Goal: Task Accomplishment & Management: Complete application form

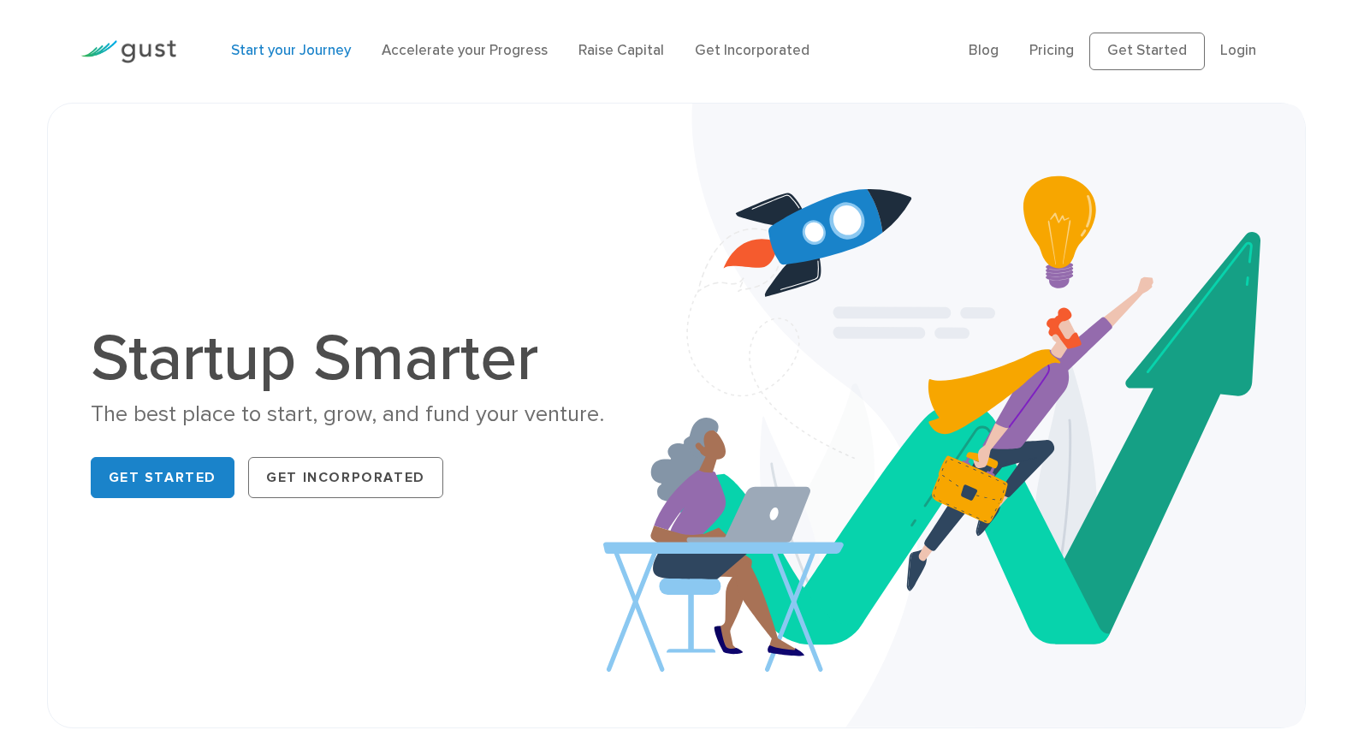
click at [300, 51] on link "Start your Journey" at bounding box center [291, 50] width 120 height 17
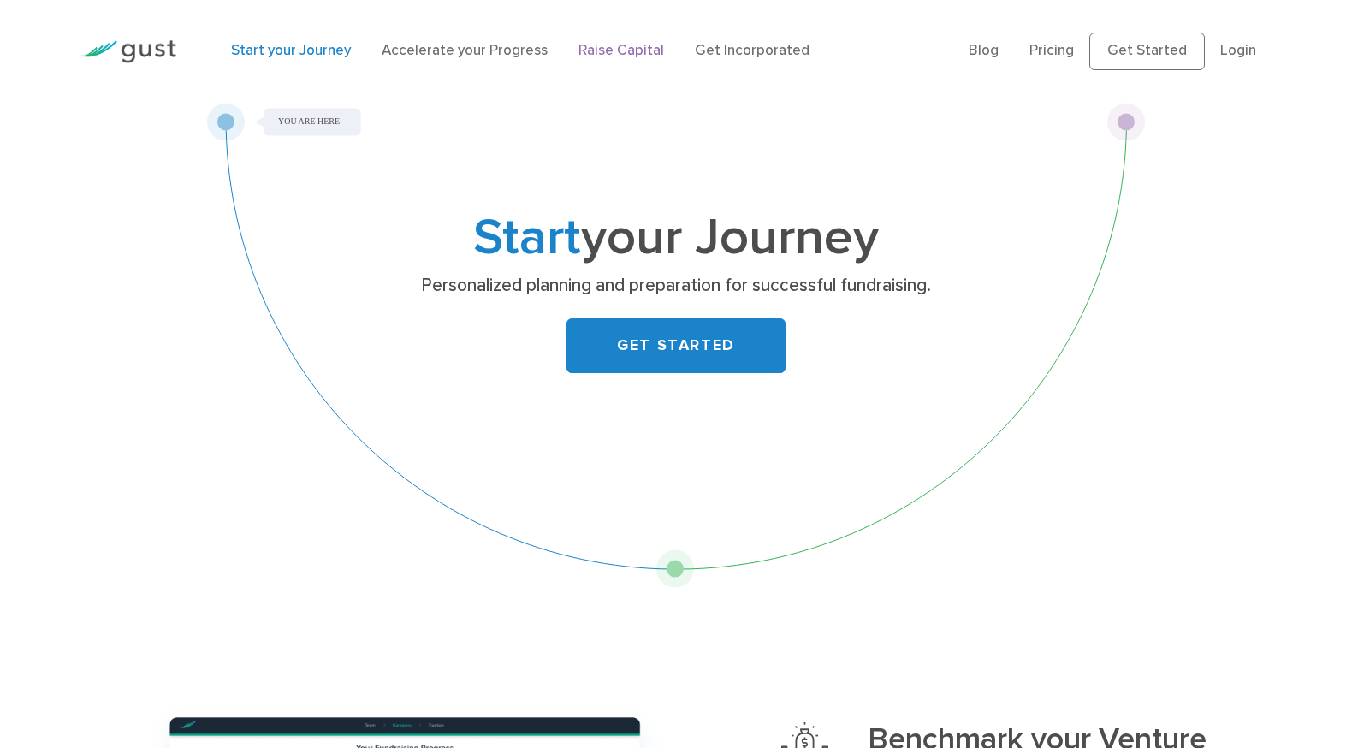
click at [609, 50] on link "Raise Capital" at bounding box center [622, 50] width 86 height 17
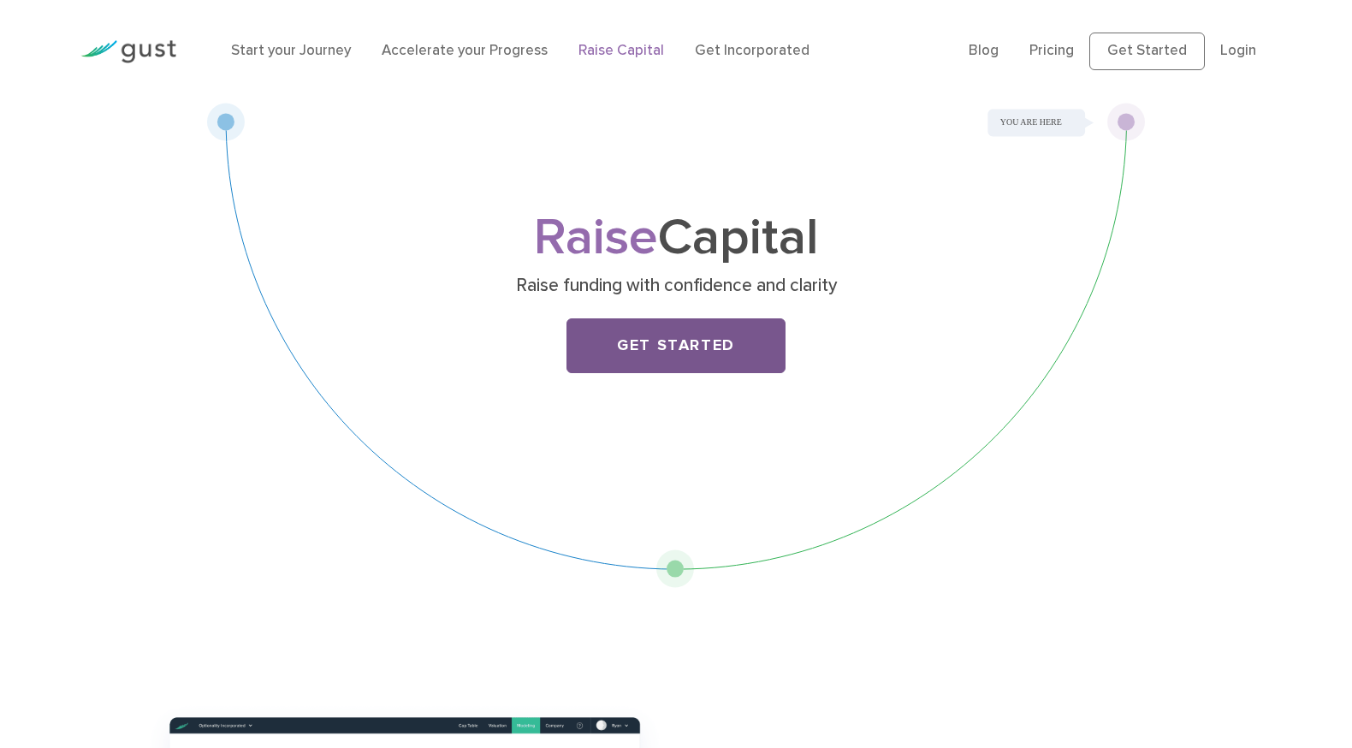
click at [697, 331] on link "Get Started" at bounding box center [676, 345] width 219 height 55
